Goal: Task Accomplishment & Management: Use online tool/utility

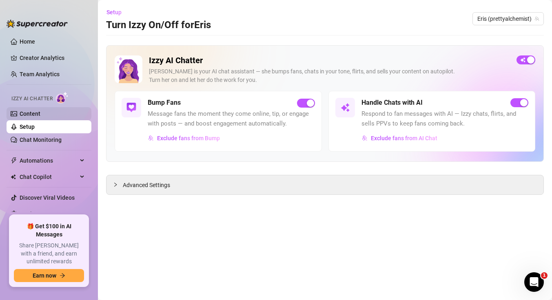
click at [40, 114] on link "Content" at bounding box center [30, 114] width 21 height 7
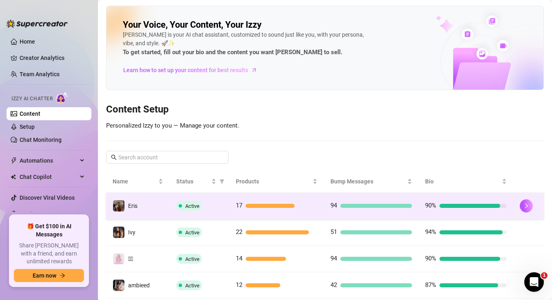
click at [213, 211] on td "Active" at bounding box center [200, 206] width 60 height 27
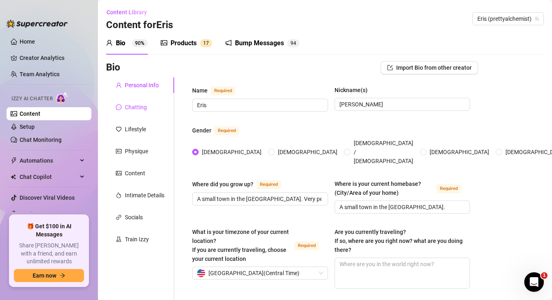
click at [136, 107] on div "Chatting" at bounding box center [136, 107] width 22 height 9
